Goal: Find specific page/section: Find specific page/section

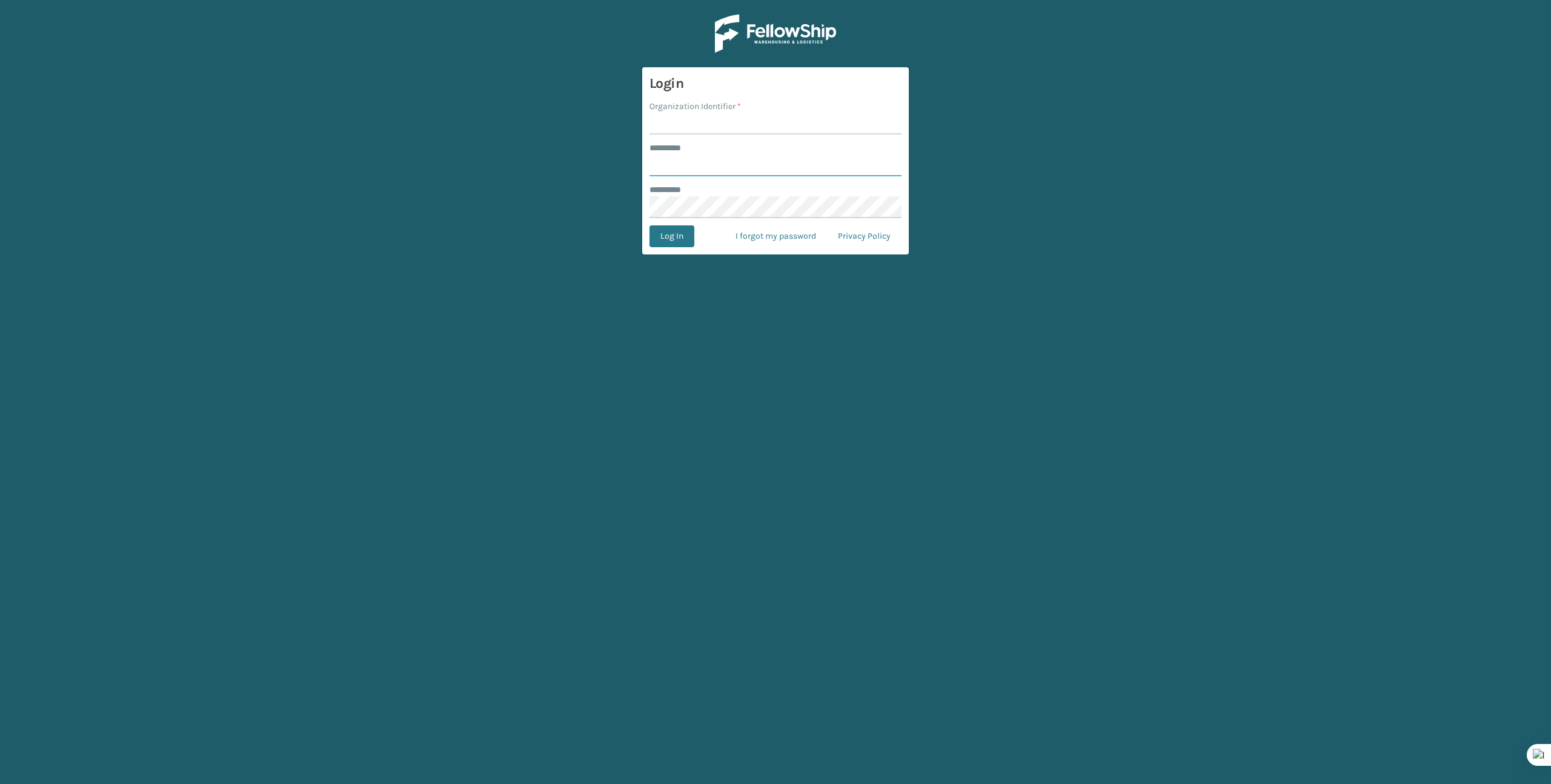
type input "*******"
click at [767, 119] on input "Organization Identifier *" at bounding box center [775, 123] width 252 height 22
type input "Brightech"
click at [669, 230] on button "Log In" at bounding box center [672, 236] width 45 height 22
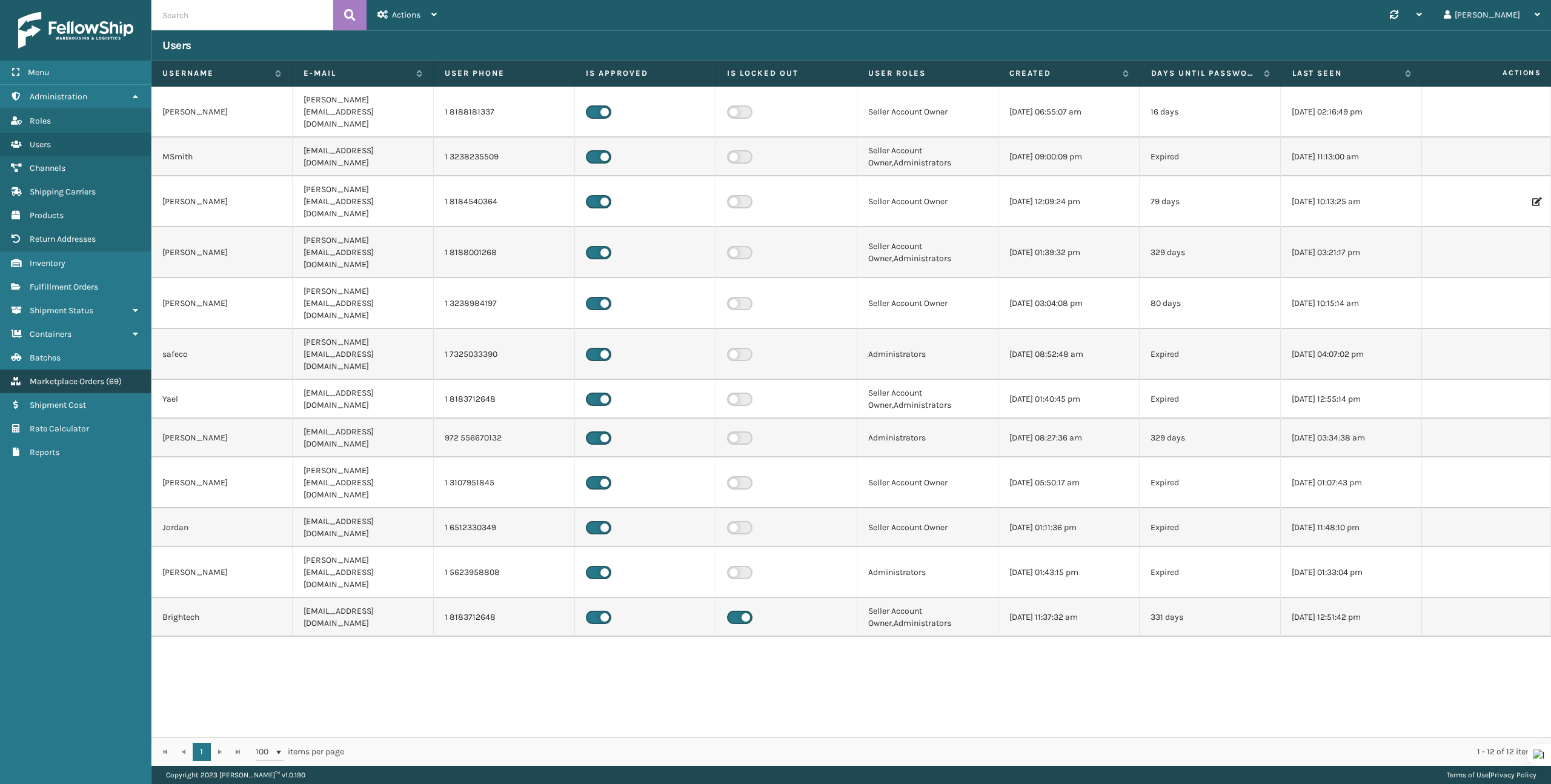
click at [65, 377] on span "Marketplace Orders" at bounding box center [66, 381] width 75 height 10
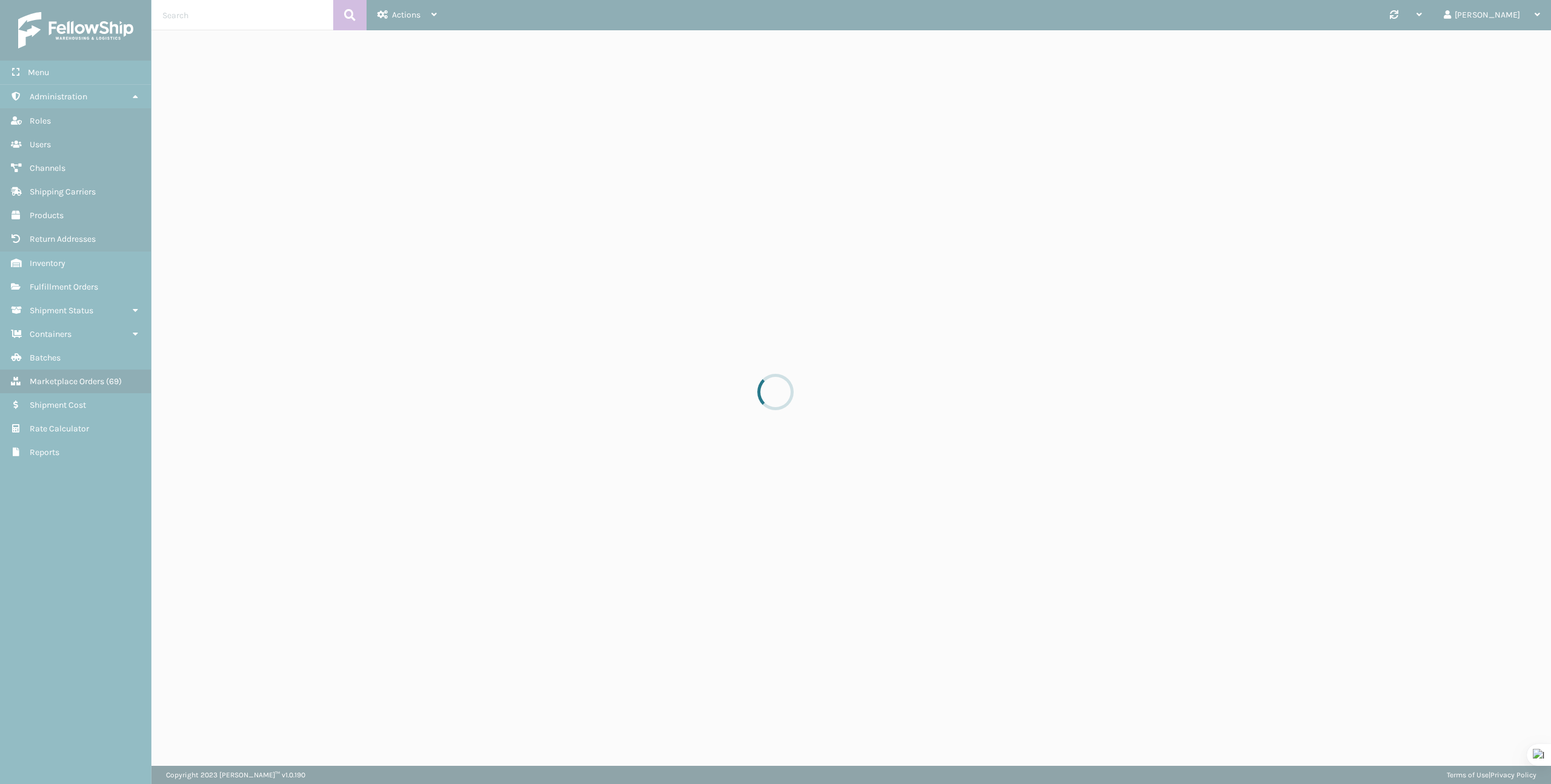
click at [226, 18] on div at bounding box center [775, 392] width 1551 height 784
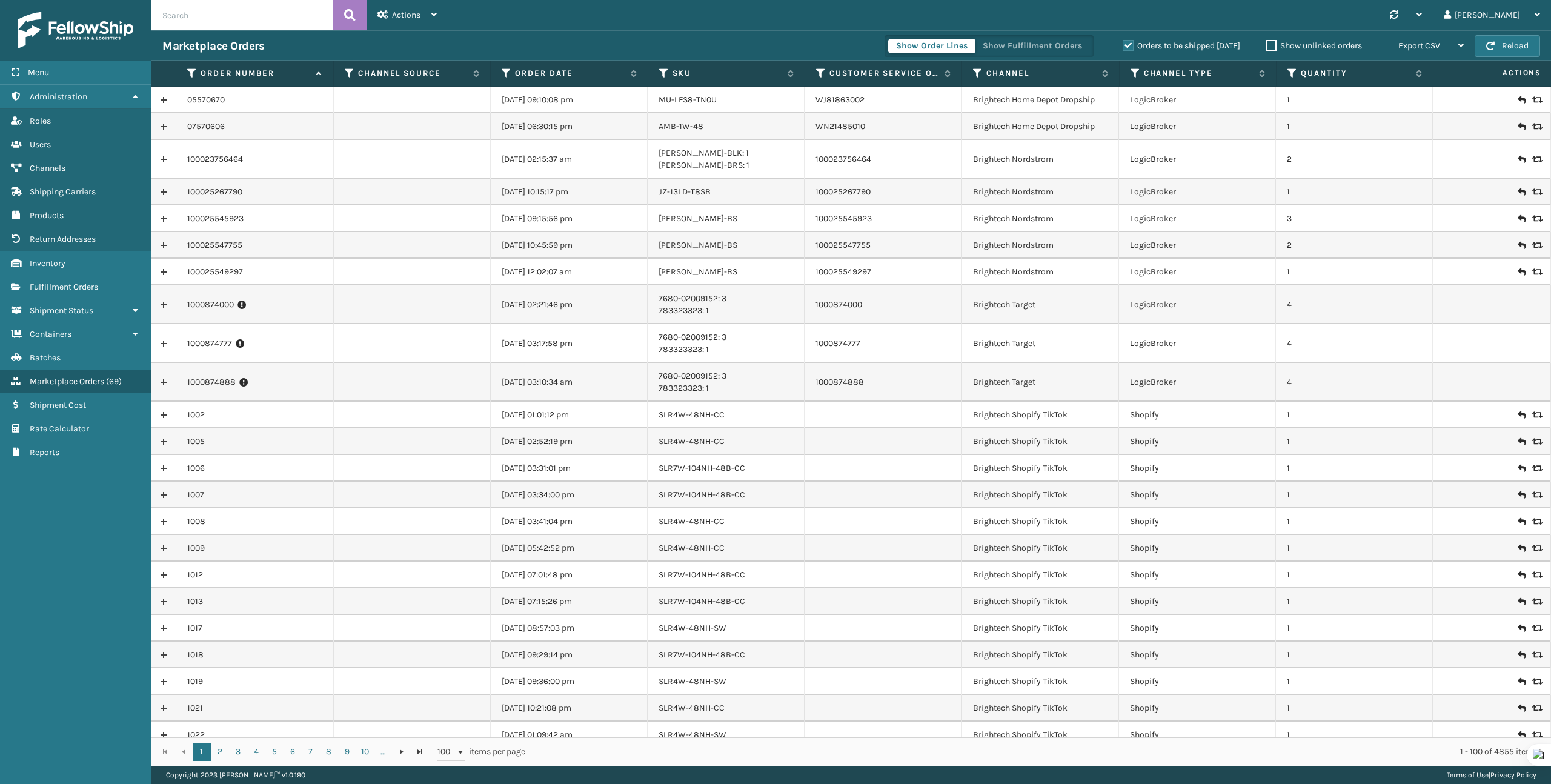
click at [225, 19] on input "text" at bounding box center [242, 15] width 181 height 31
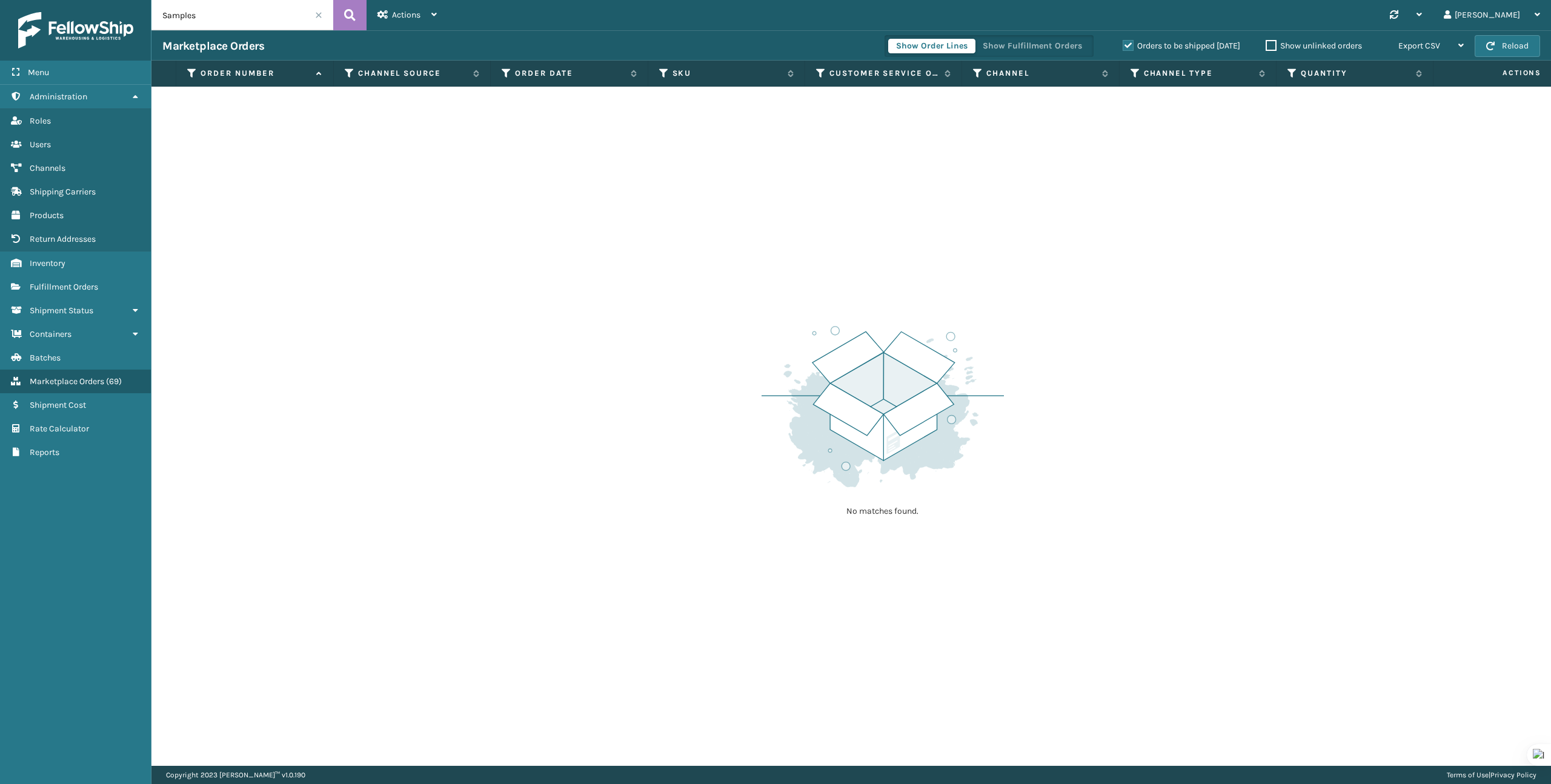
click at [1127, 48] on label "Orders to be shipped [DATE]" at bounding box center [1181, 45] width 118 height 10
click at [1124, 47] on input "Orders to be shipped [DATE]" at bounding box center [1123, 42] width 1 height 8
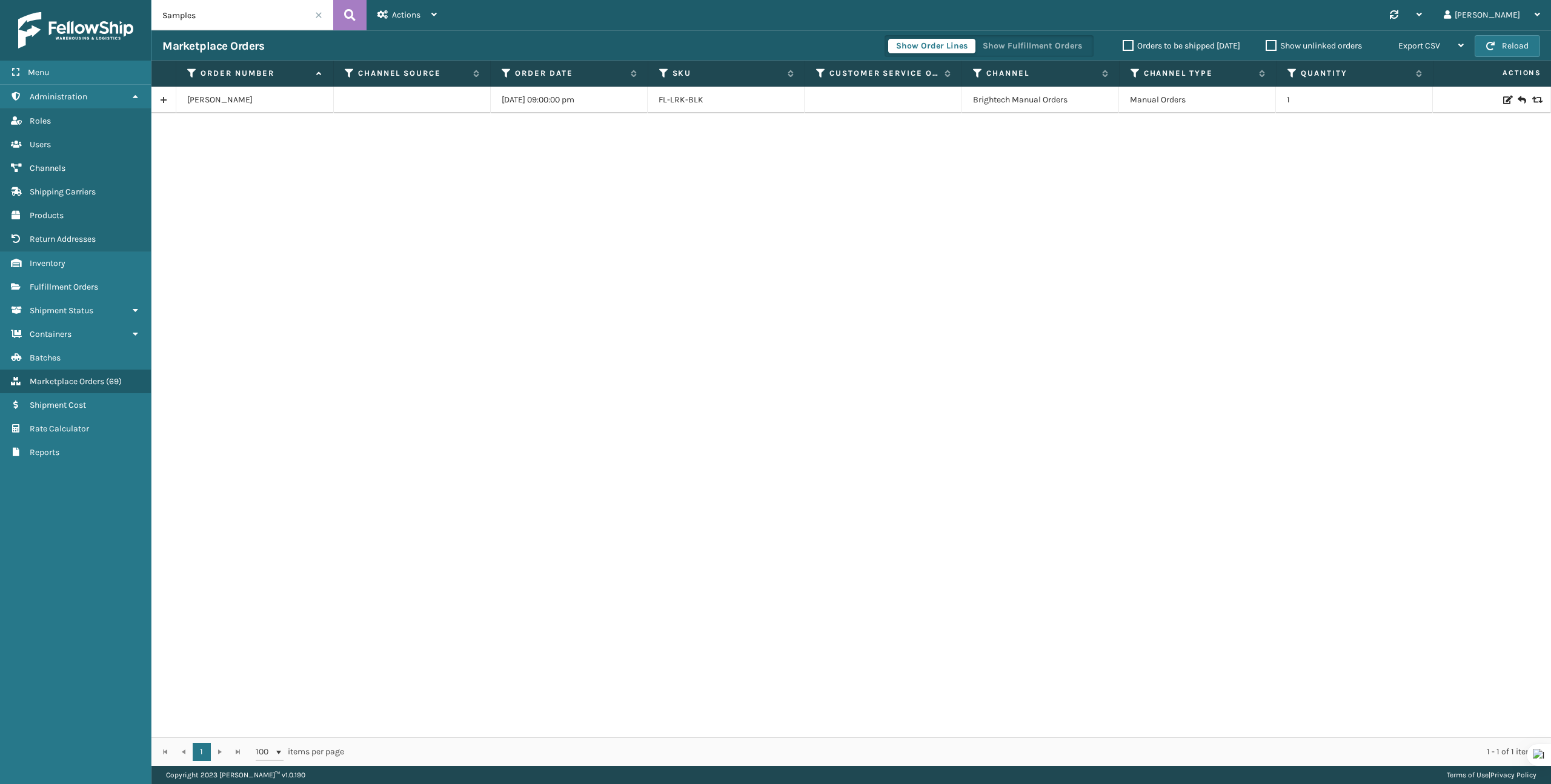
click at [306, 20] on input "Samples" at bounding box center [242, 15] width 181 height 31
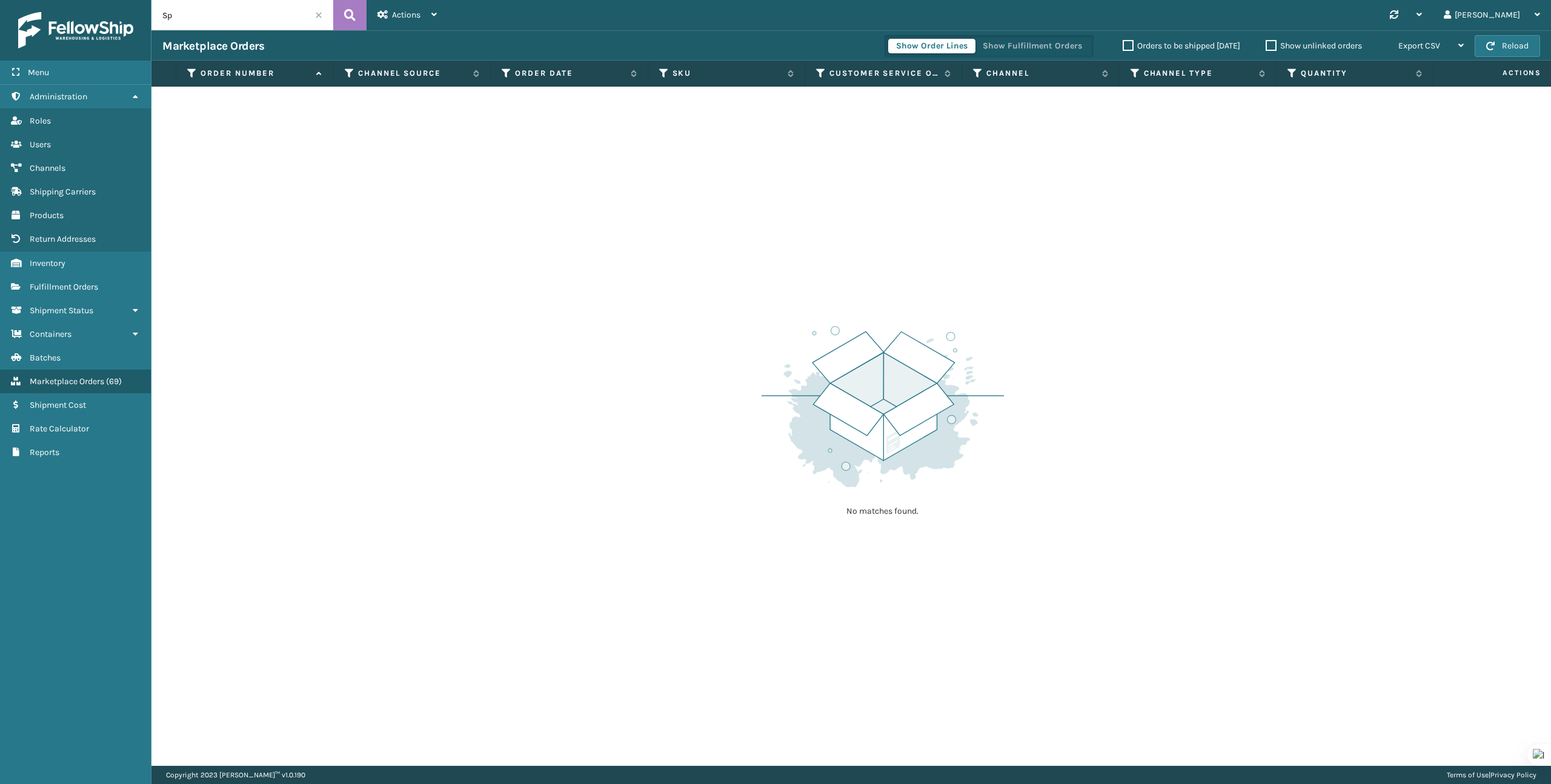
type input "S"
type input "p"
type input "samplepeak"
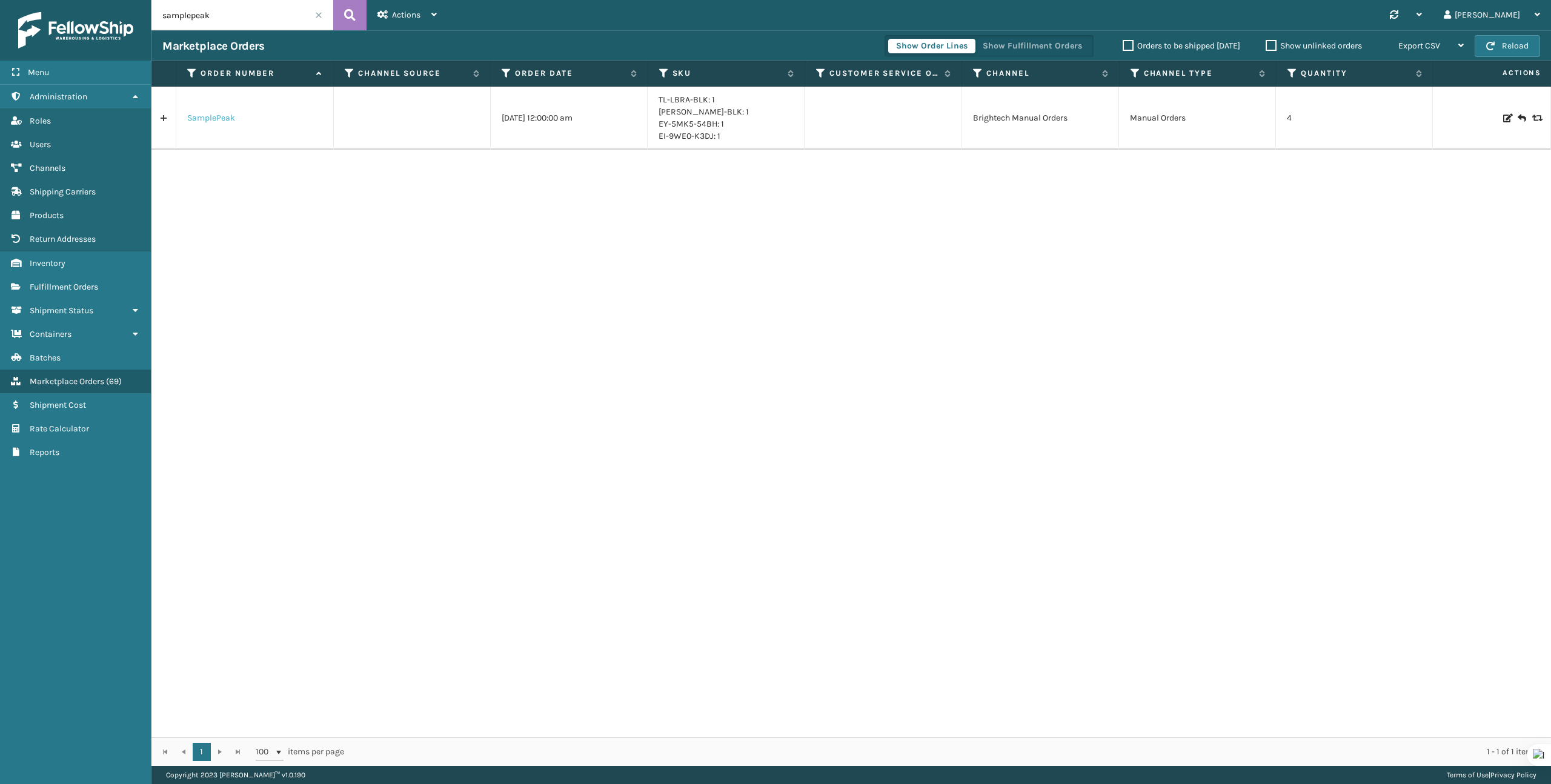
click at [205, 119] on link "SamplePeak" at bounding box center [210, 118] width 48 height 12
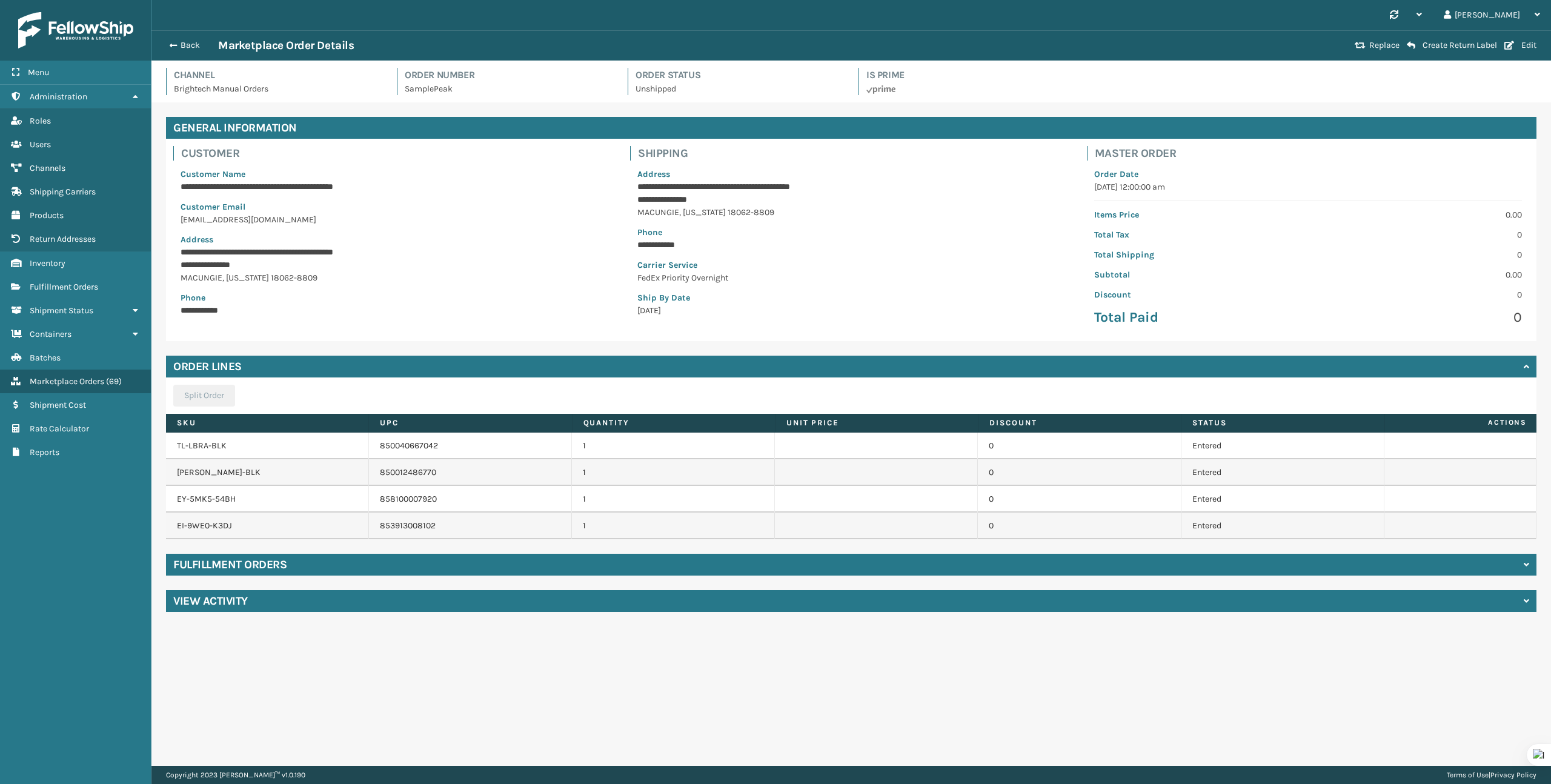
click at [644, 567] on div "Fulfillment Orders" at bounding box center [851, 565] width 1370 height 22
